Goal: Task Accomplishment & Management: Manage account settings

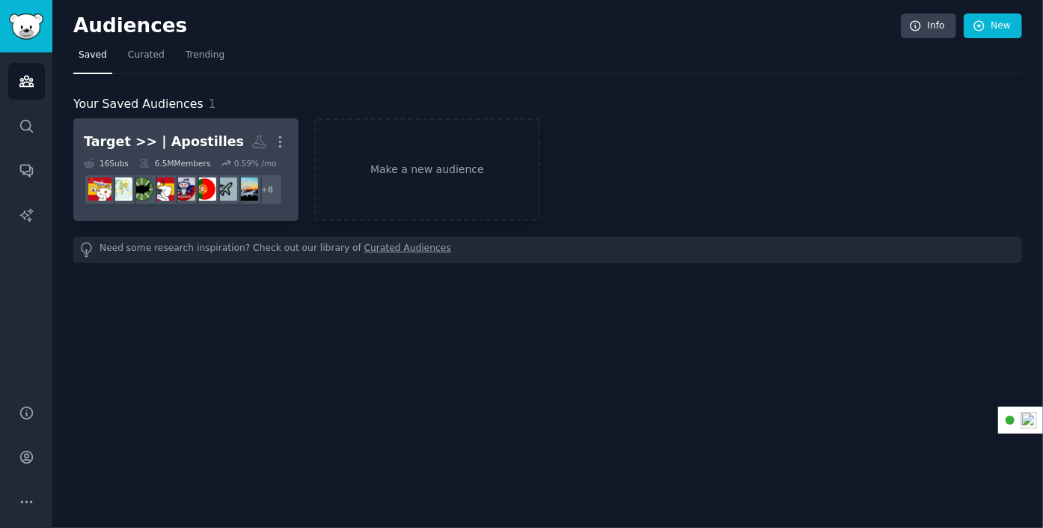
click at [159, 121] on link "Target >> | Apostilles More 16 Sub s 6.5M Members 0.59 % /mo + 8" at bounding box center [185, 169] width 225 height 103
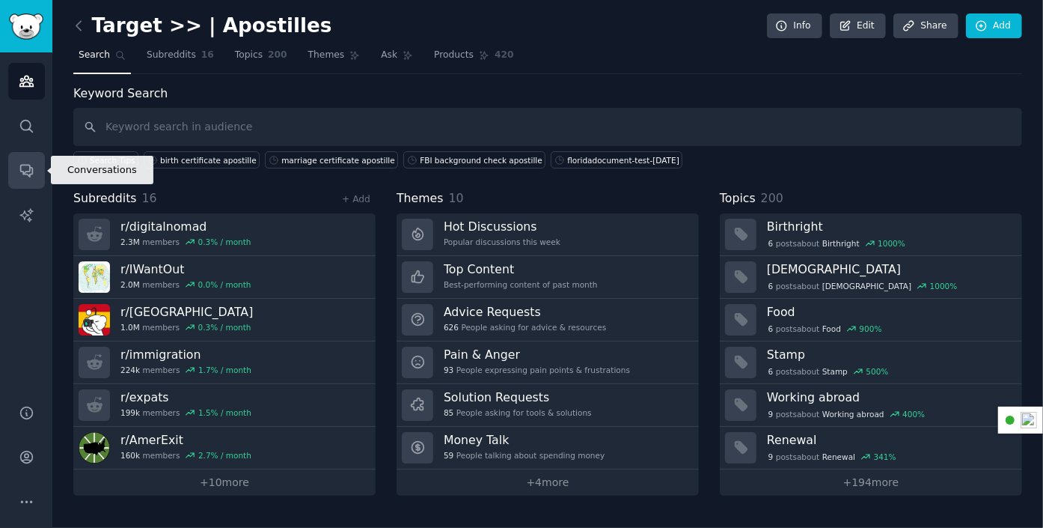
click at [25, 169] on icon "Sidebar" at bounding box center [27, 170] width 16 height 16
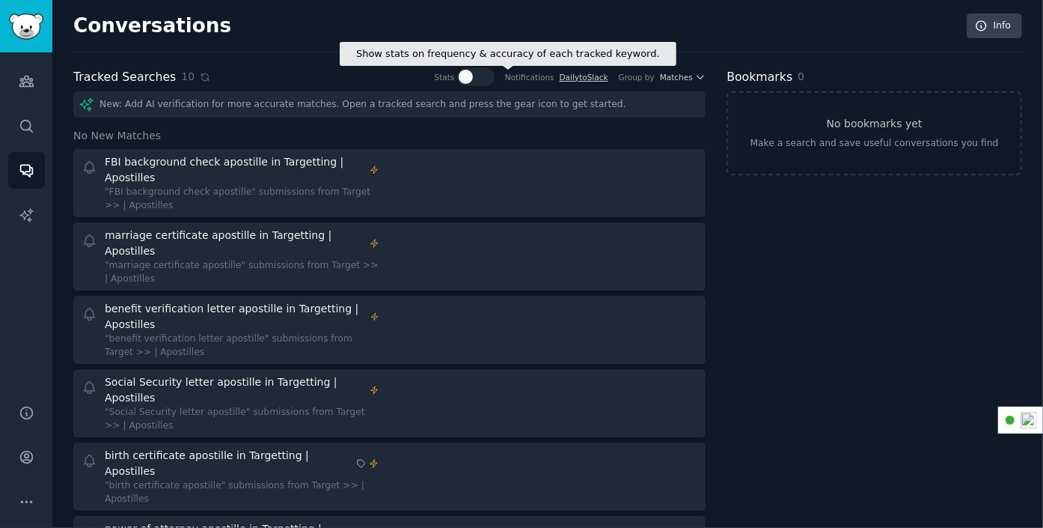
click at [486, 76] on div at bounding box center [481, 77] width 7 height 14
checkbox input "true"
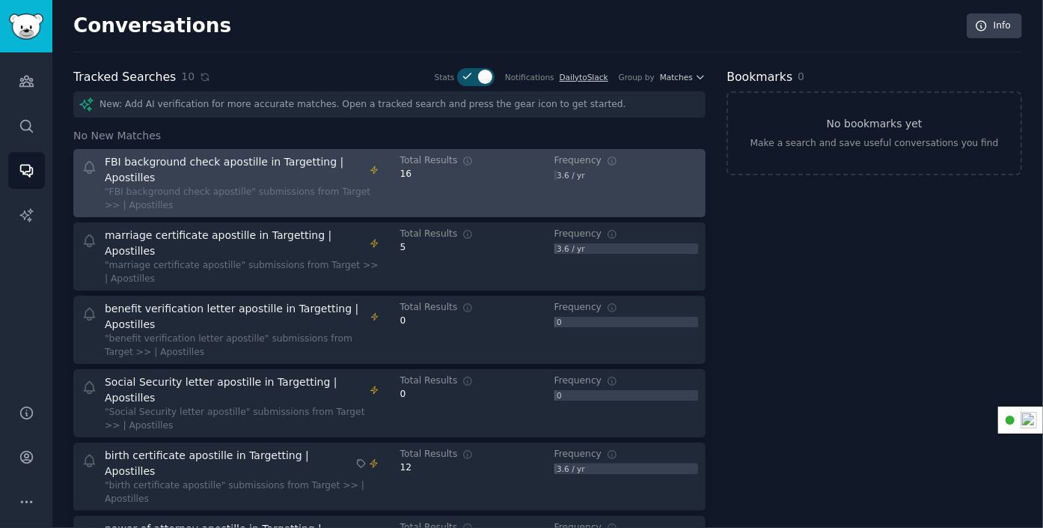
click at [312, 186] on div ""FBI background check apostille" submissions from Target >> | Apostilles" at bounding box center [242, 199] width 275 height 26
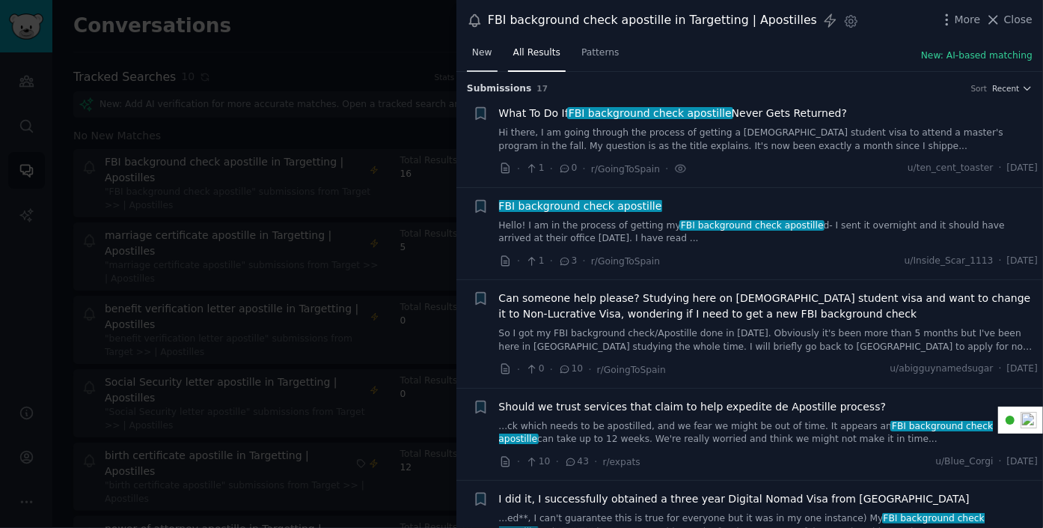
click at [487, 48] on span "New" at bounding box center [482, 52] width 20 height 13
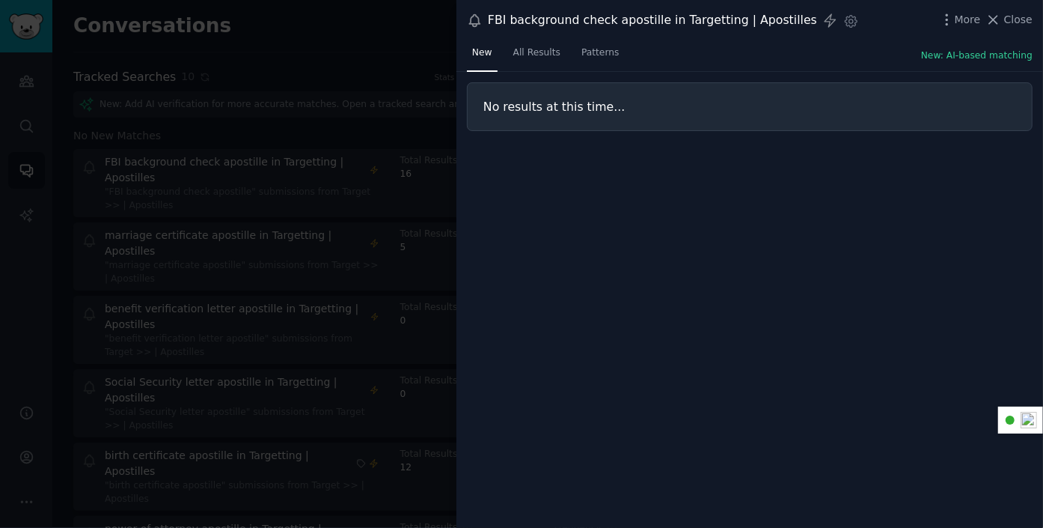
click at [579, 183] on div "No results at this time..." at bounding box center [750, 300] width 587 height 457
click at [542, 48] on span "All Results" at bounding box center [536, 52] width 47 height 13
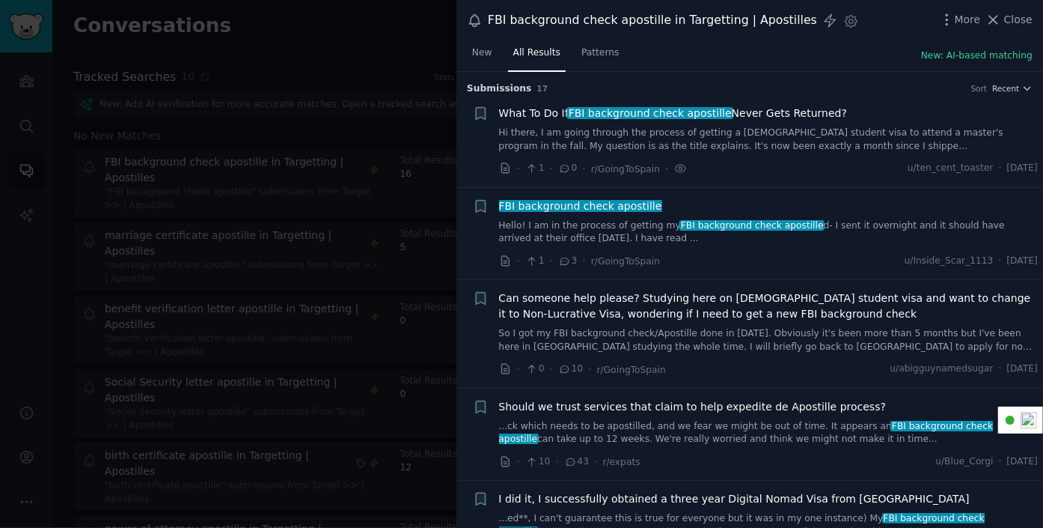
click at [747, 82] on h3 "Submission s 17 Sort Recent" at bounding box center [750, 88] width 566 height 13
click at [1007, 19] on button "Close" at bounding box center [1009, 20] width 47 height 16
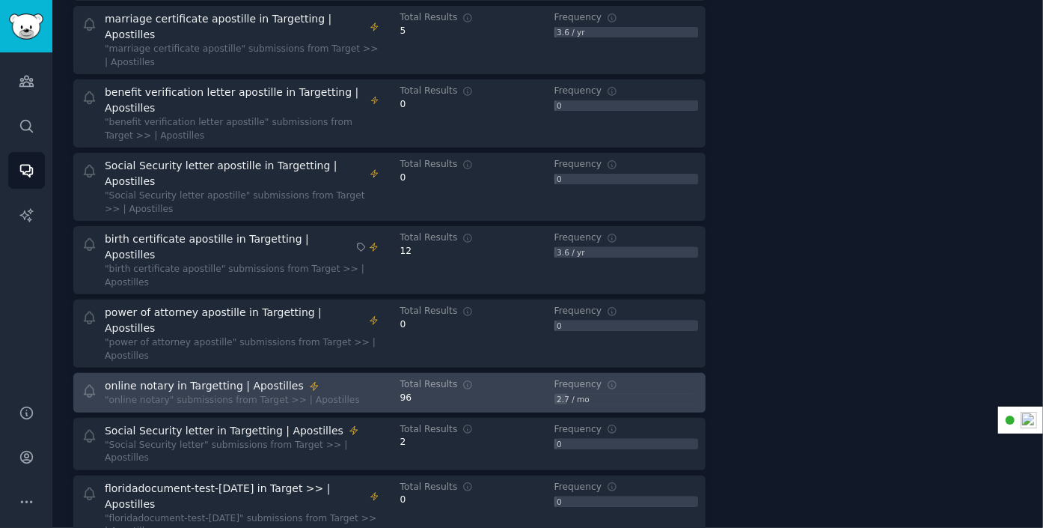
scroll to position [228, 0]
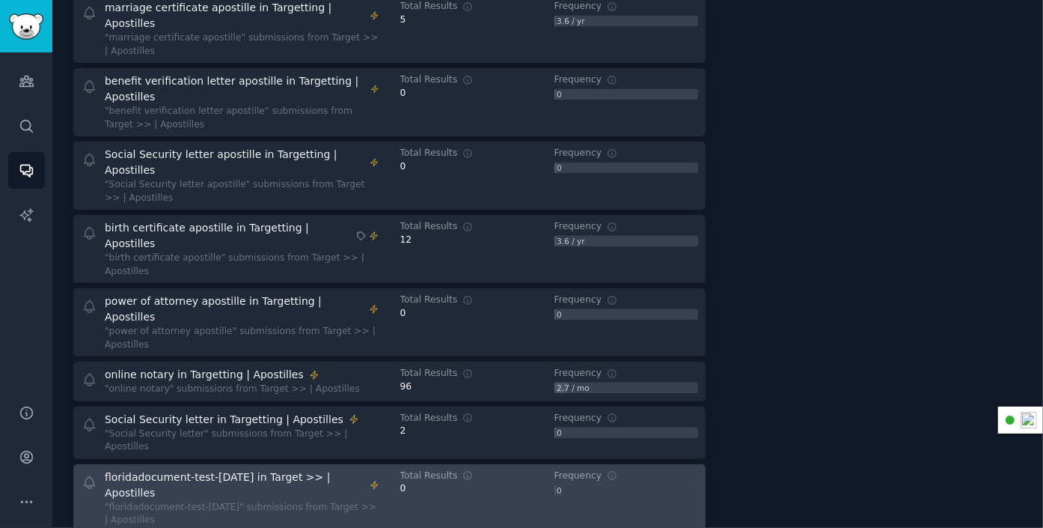
drag, startPoint x: 318, startPoint y: 378, endPoint x: 264, endPoint y: 375, distance: 54.0
click at [264, 469] on div "floridadocument-test-[DATE] in Target >> | Apostilles" at bounding box center [235, 484] width 260 height 31
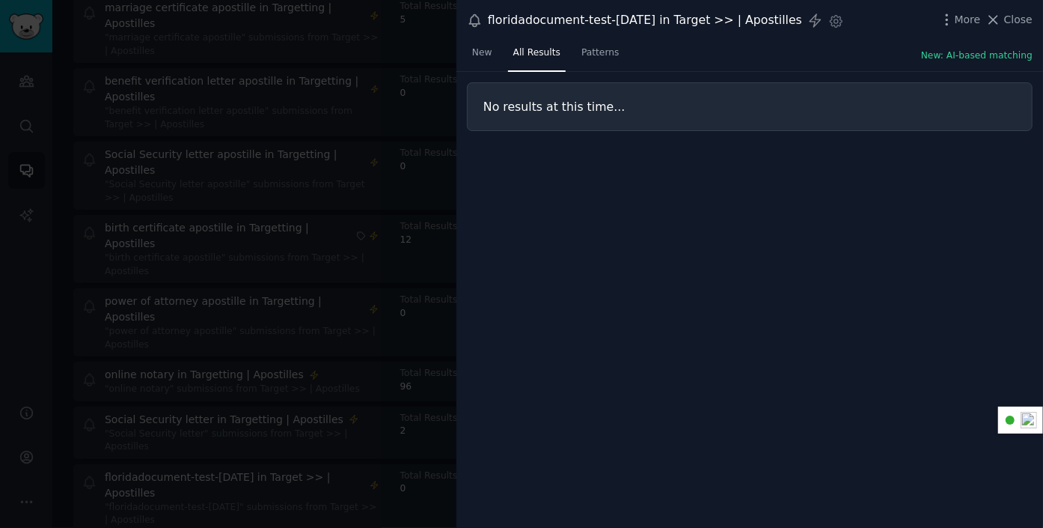
click at [1021, 15] on span "Close" at bounding box center [1018, 20] width 28 height 16
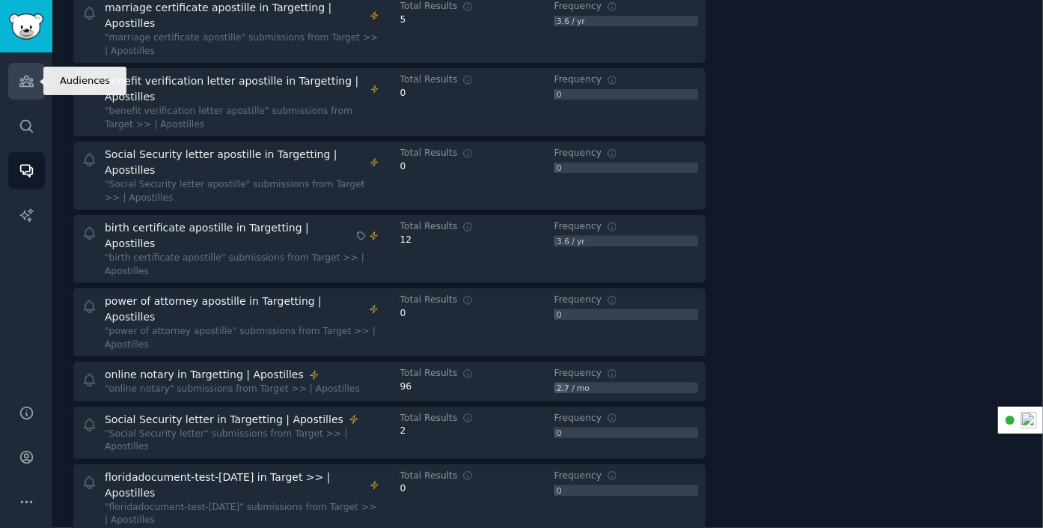
click at [25, 78] on icon "Sidebar" at bounding box center [27, 81] width 16 height 16
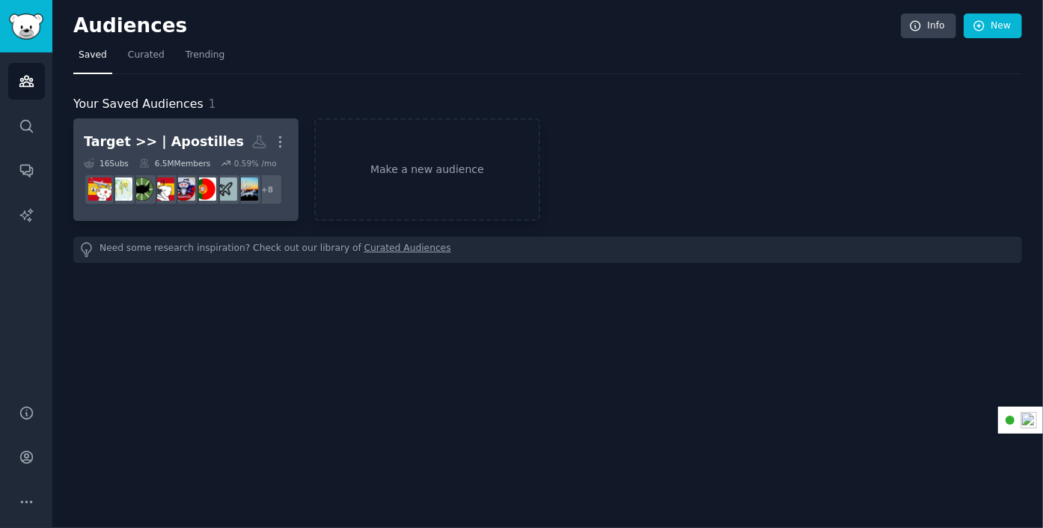
click at [156, 141] on div "Target >> | Apostilles" at bounding box center [164, 141] width 160 height 19
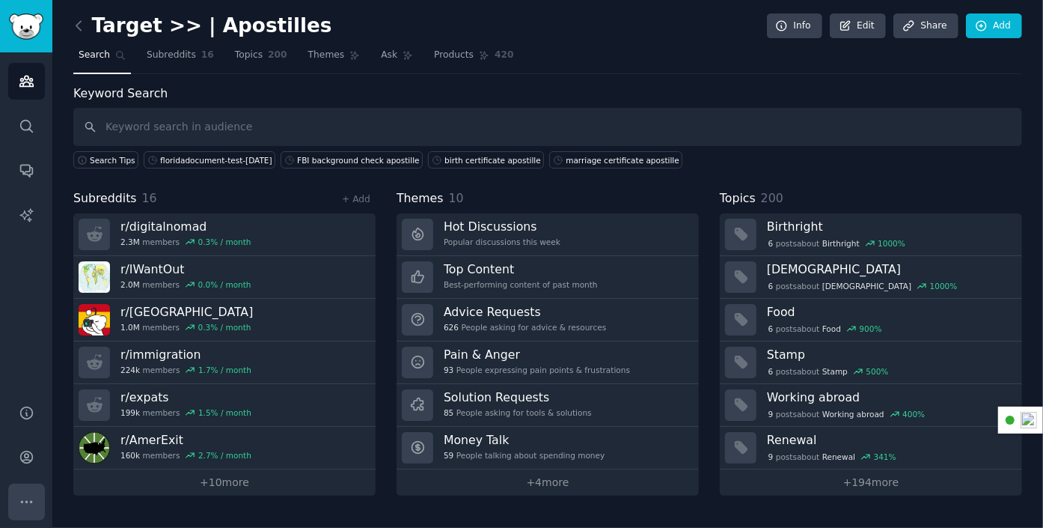
click at [28, 503] on icon "Sidebar" at bounding box center [27, 502] width 16 height 16
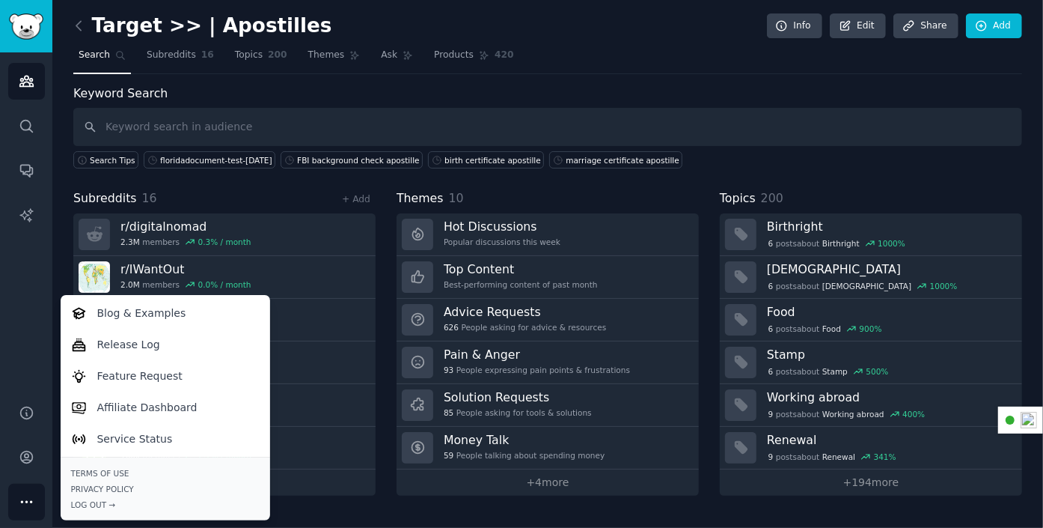
click at [23, 313] on div "Audiences Search Conversations AI Reports" at bounding box center [26, 219] width 52 height 334
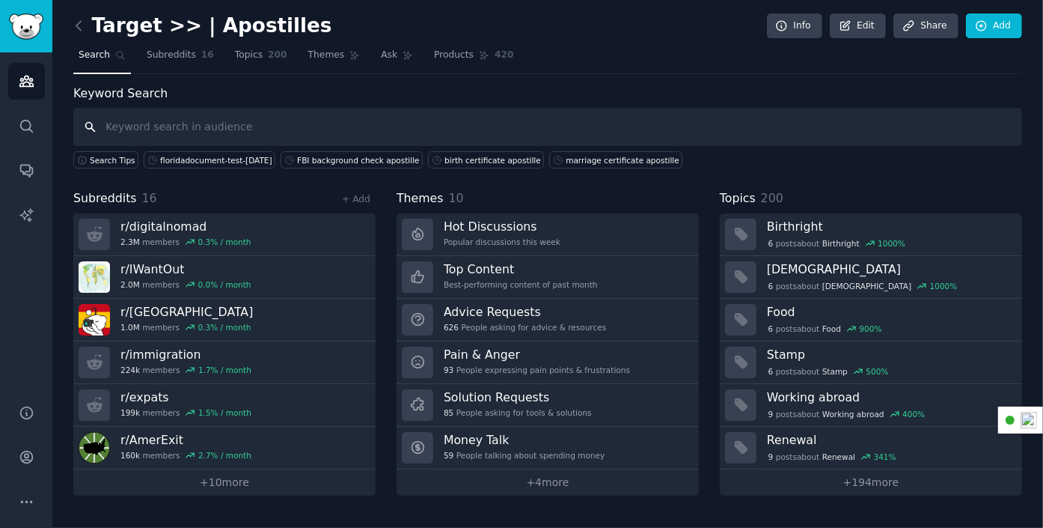
click at [247, 128] on input "text" at bounding box center [547, 127] width 949 height 38
click at [28, 123] on icon "Sidebar" at bounding box center [27, 126] width 16 height 16
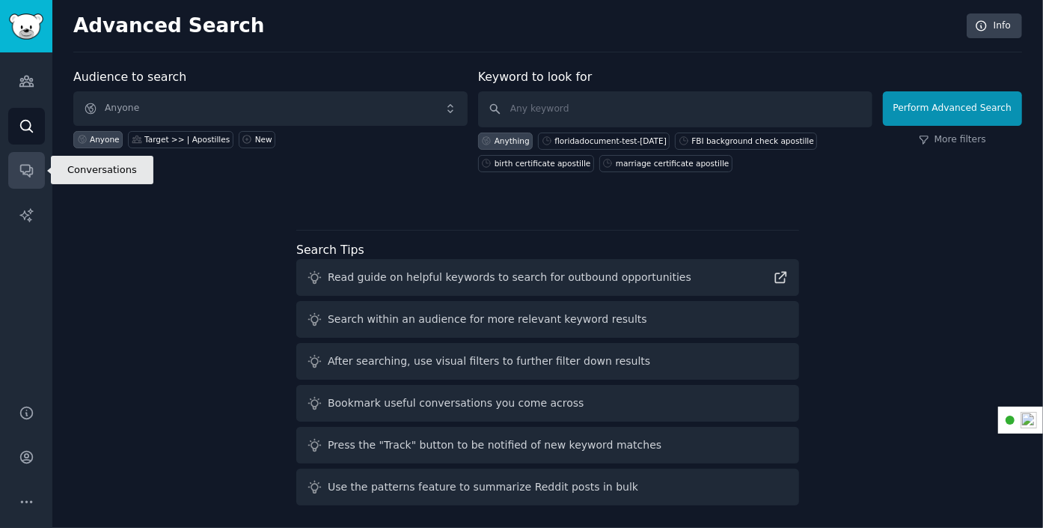
click at [38, 171] on link "Conversations" at bounding box center [26, 170] width 37 height 37
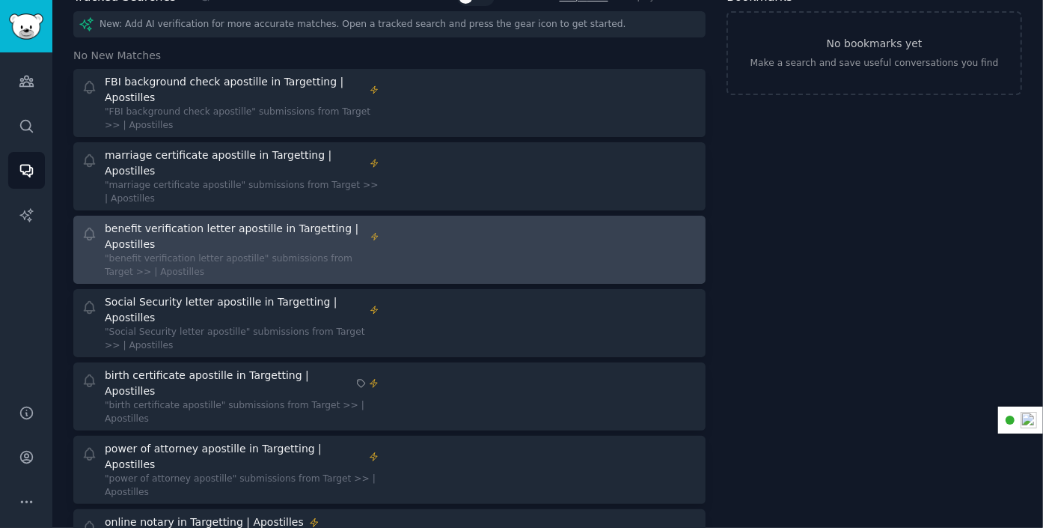
scroll to position [228, 0]
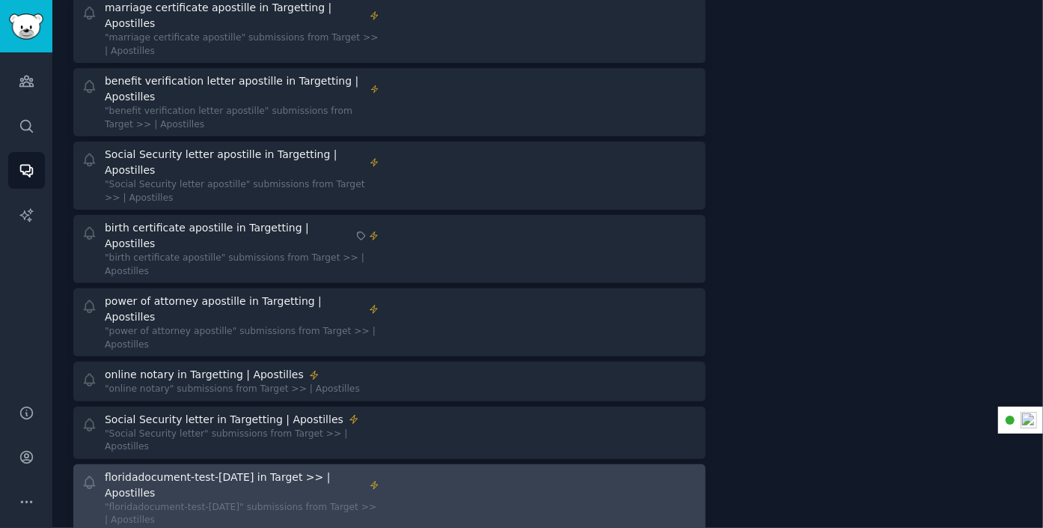
click at [467, 469] on div at bounding box center [549, 498] width 298 height 58
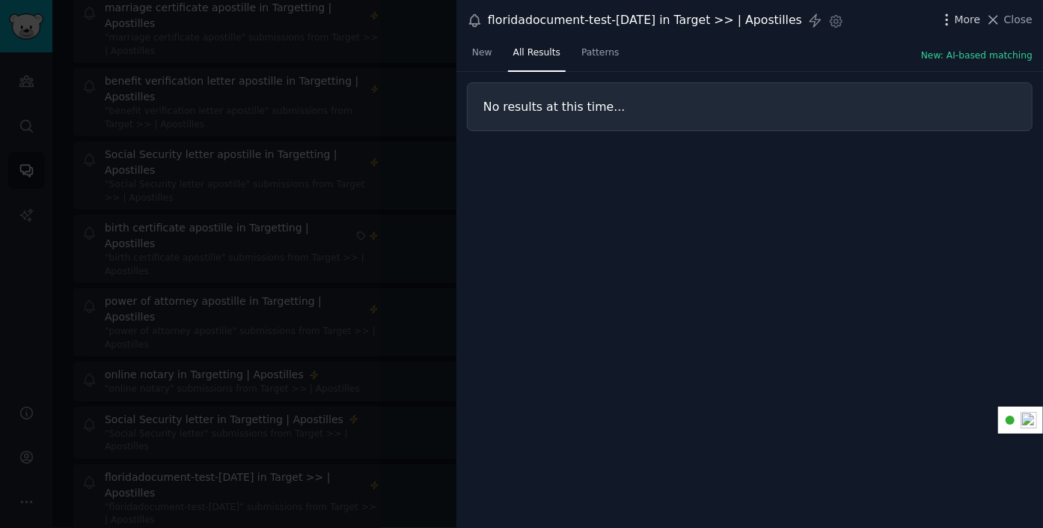
click at [975, 19] on span "More" at bounding box center [968, 20] width 26 height 16
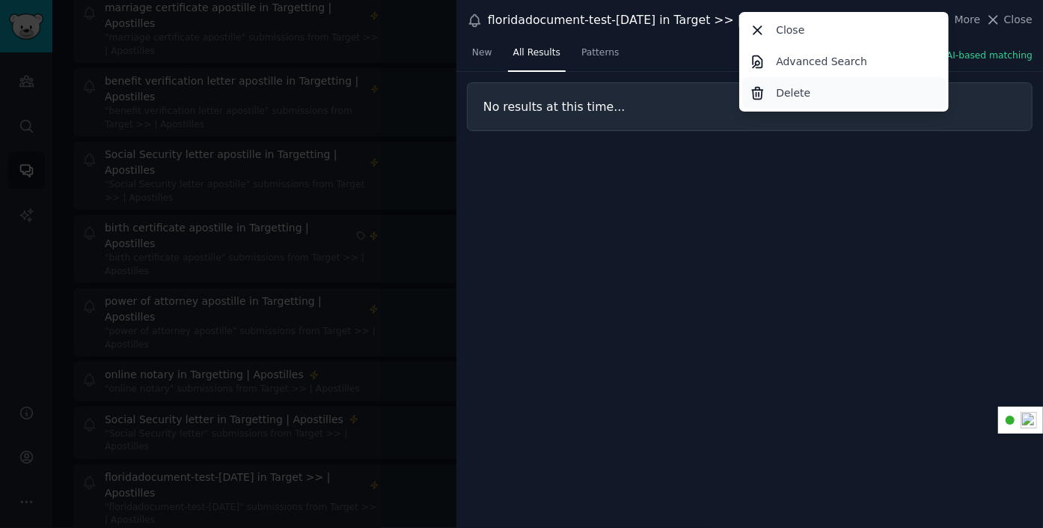
click at [799, 91] on p "Delete" at bounding box center [793, 93] width 34 height 16
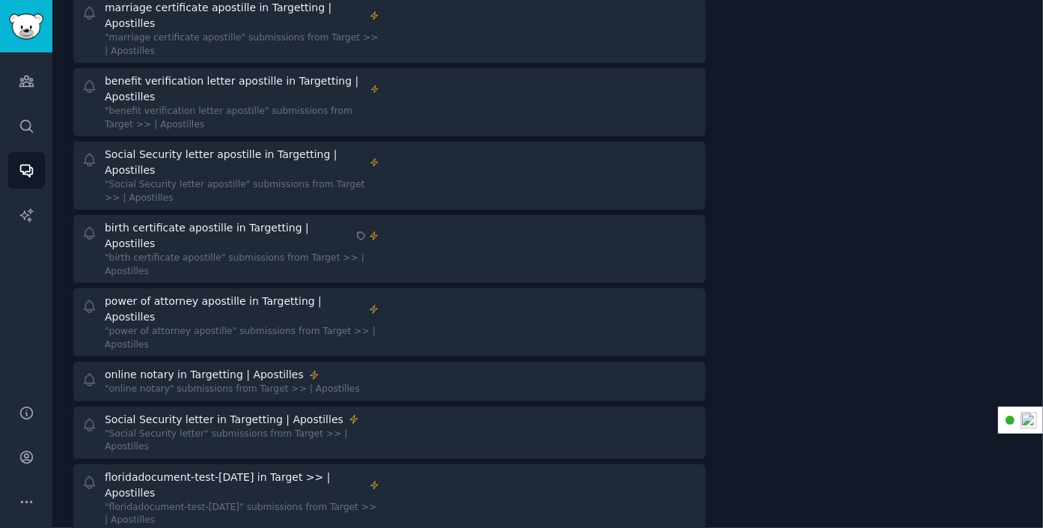
scroll to position [169, 0]
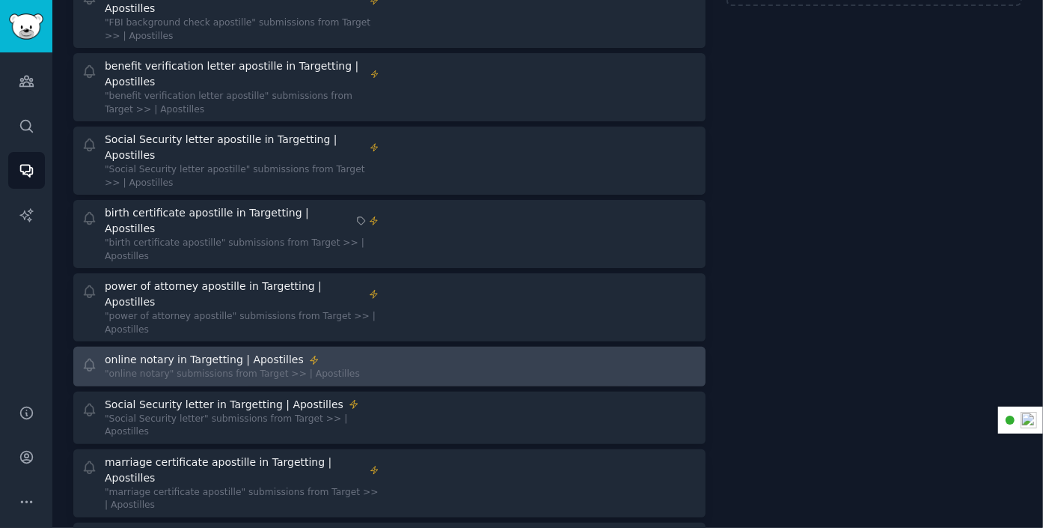
click at [198, 352] on div "online notary in Targetting | Apostilles" at bounding box center [204, 360] width 199 height 16
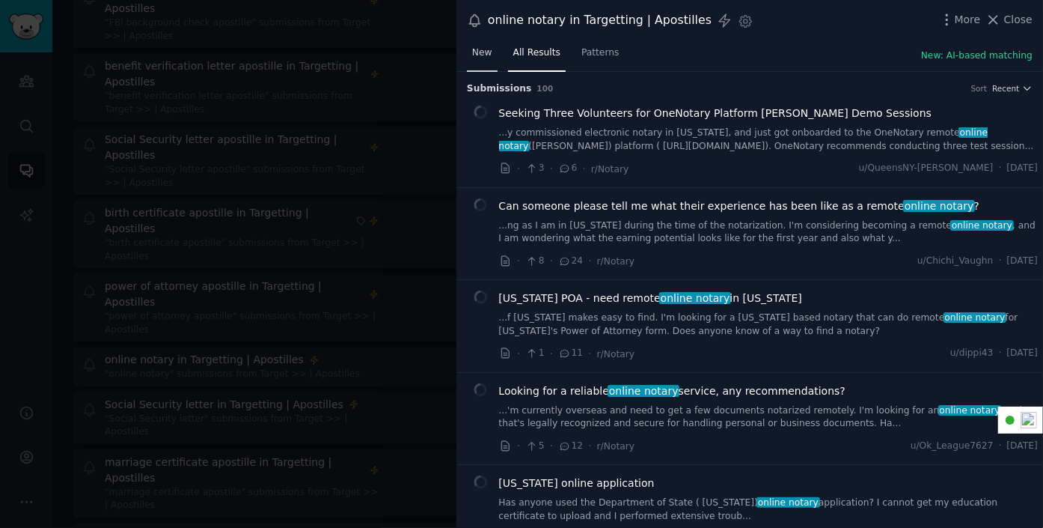
click at [479, 49] on span "New" at bounding box center [482, 52] width 20 height 13
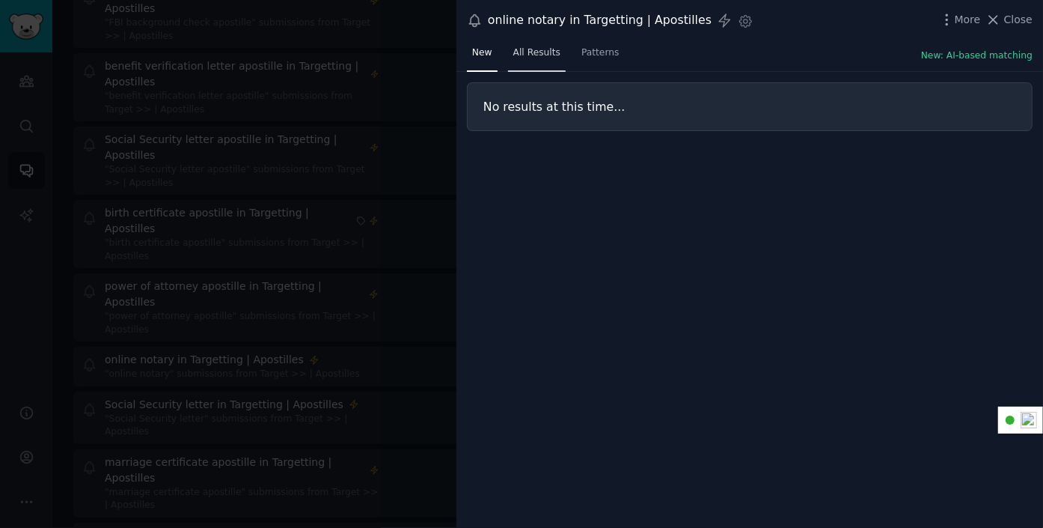
click at [531, 52] on span "All Results" at bounding box center [536, 52] width 47 height 13
